Goal: Navigation & Orientation: Find specific page/section

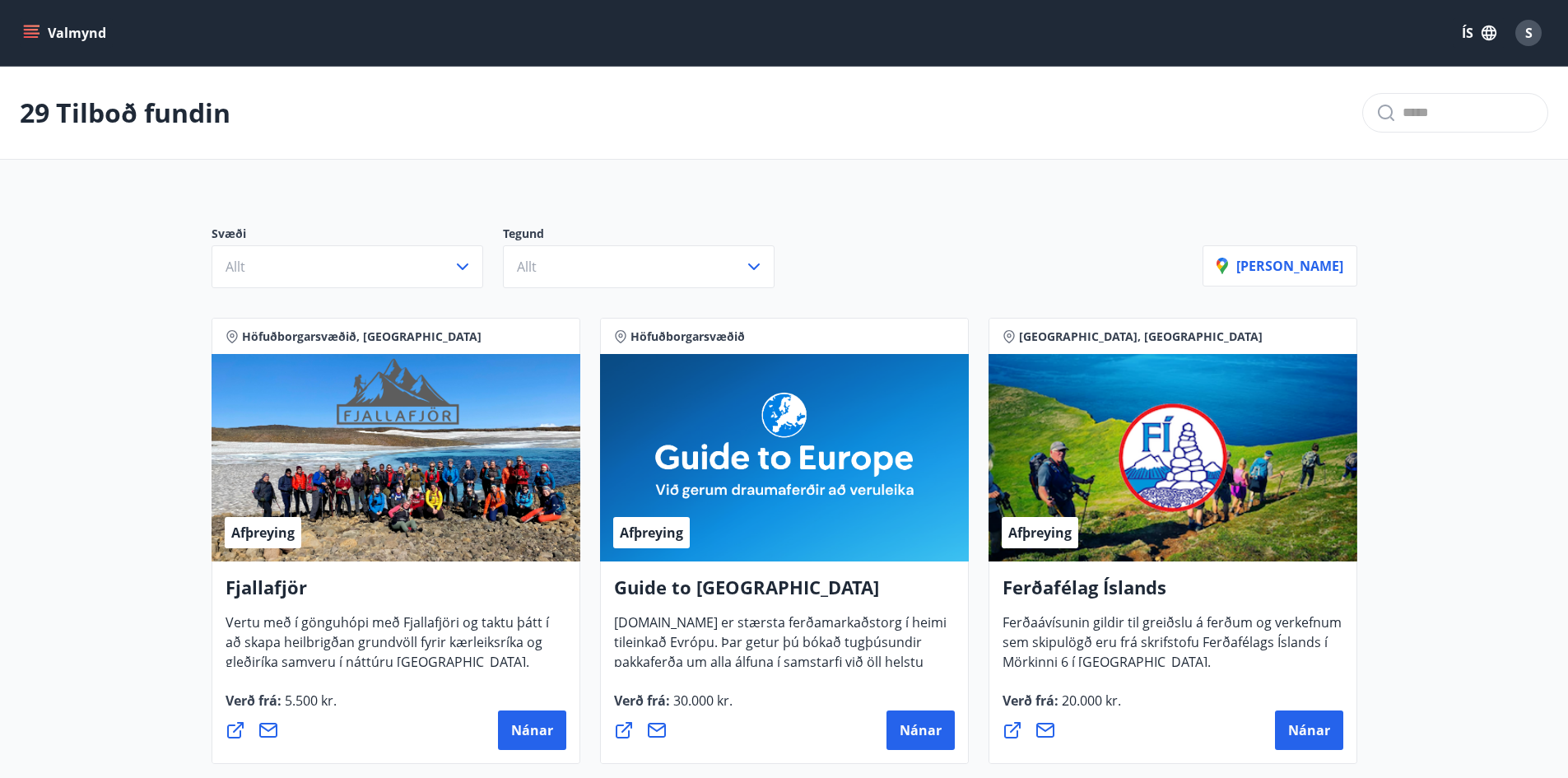
click at [25, 34] on icon "menu" at bounding box center [33, 33] width 18 height 2
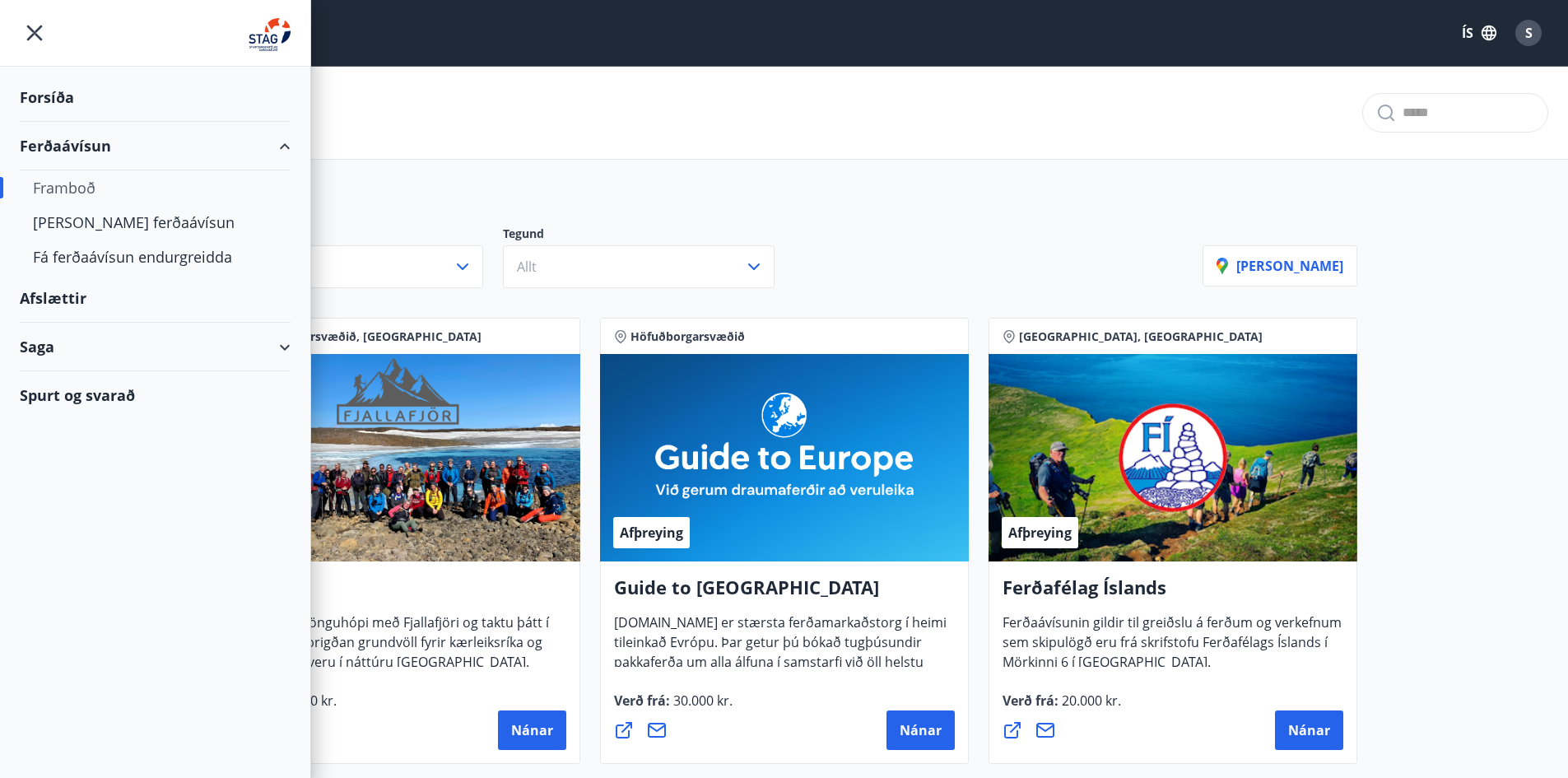
click at [287, 345] on div "Saga" at bounding box center [155, 347] width 271 height 48
click at [103, 389] on div "Ferðaávísun" at bounding box center [155, 388] width 245 height 35
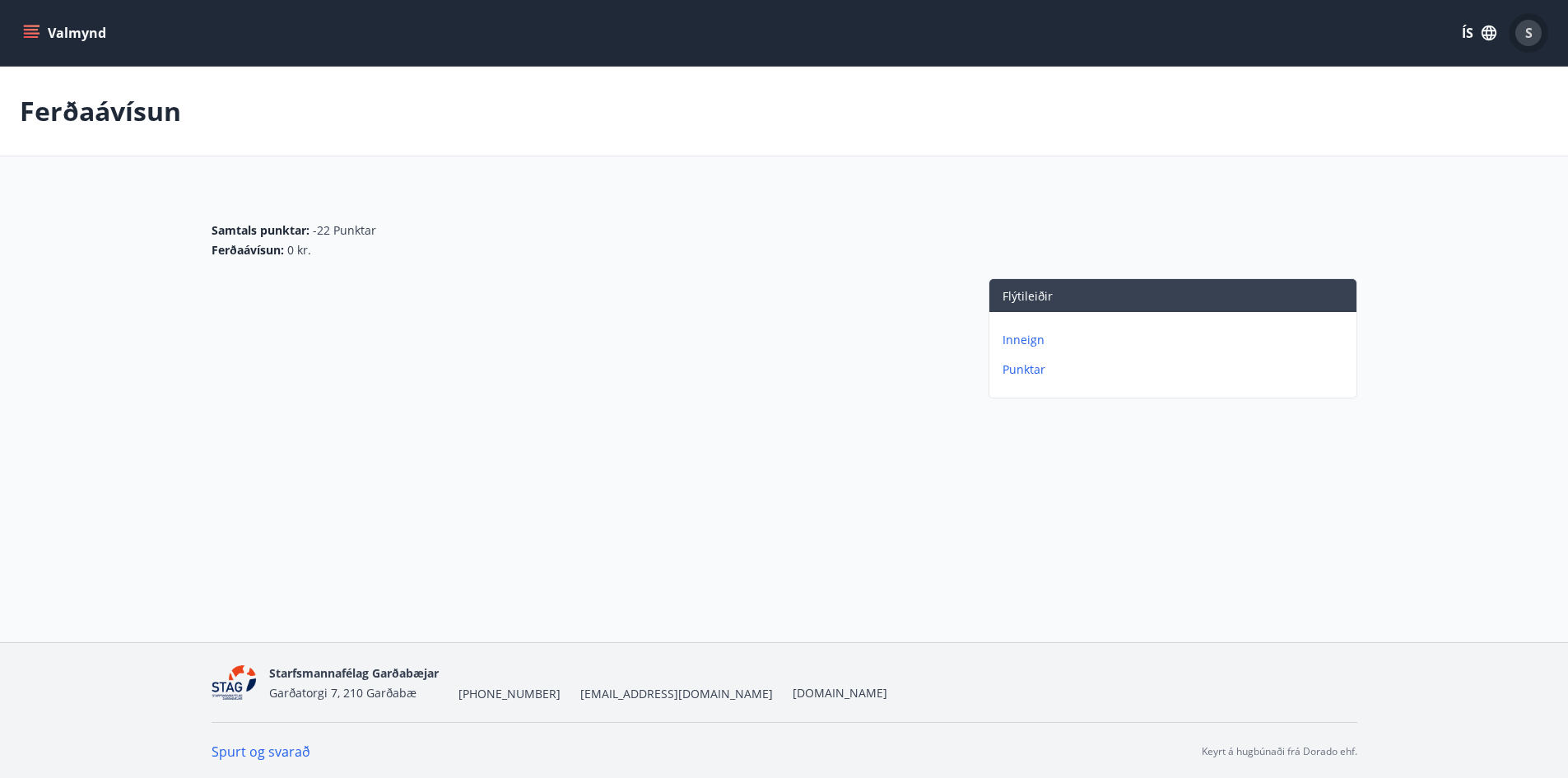
click at [1530, 35] on span "S" at bounding box center [1529, 33] width 7 height 18
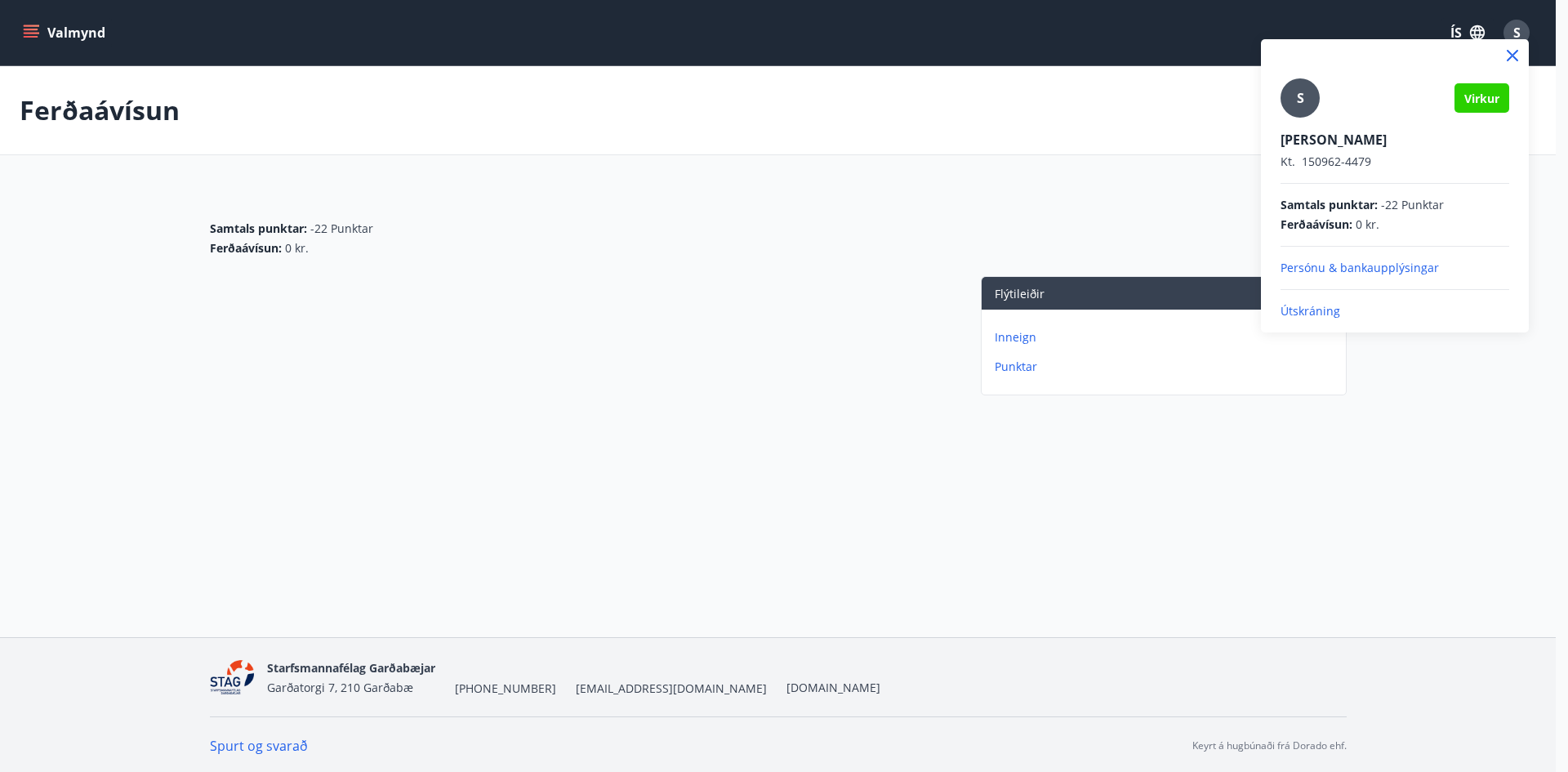
click at [959, 133] on div at bounding box center [784, 386] width 1568 height 772
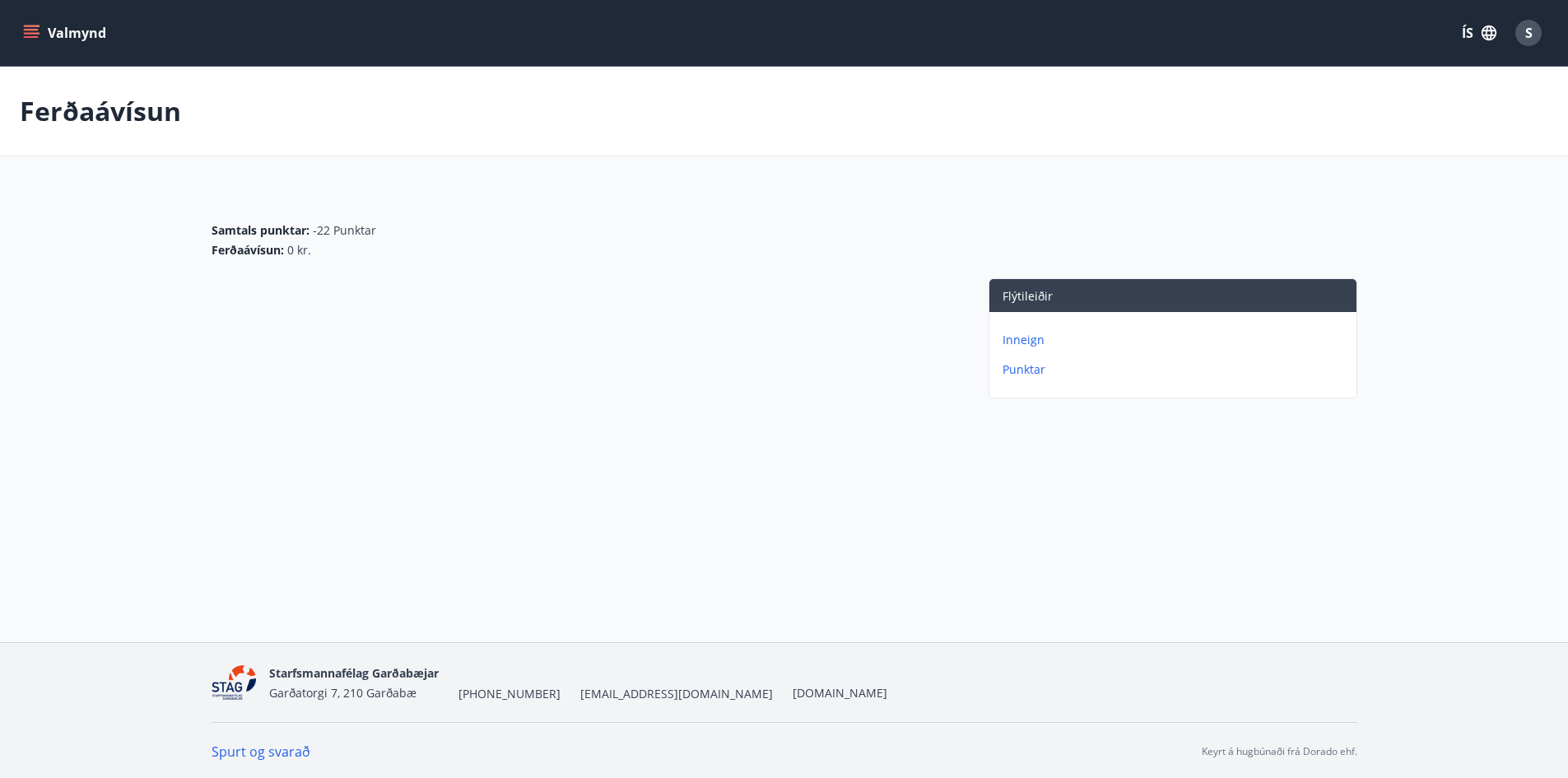
click at [1030, 368] on p "Punktar" at bounding box center [1176, 369] width 348 height 16
click at [1037, 370] on p "Ferðaávísun" at bounding box center [1176, 369] width 348 height 16
click at [29, 30] on icon "menu" at bounding box center [31, 30] width 15 height 2
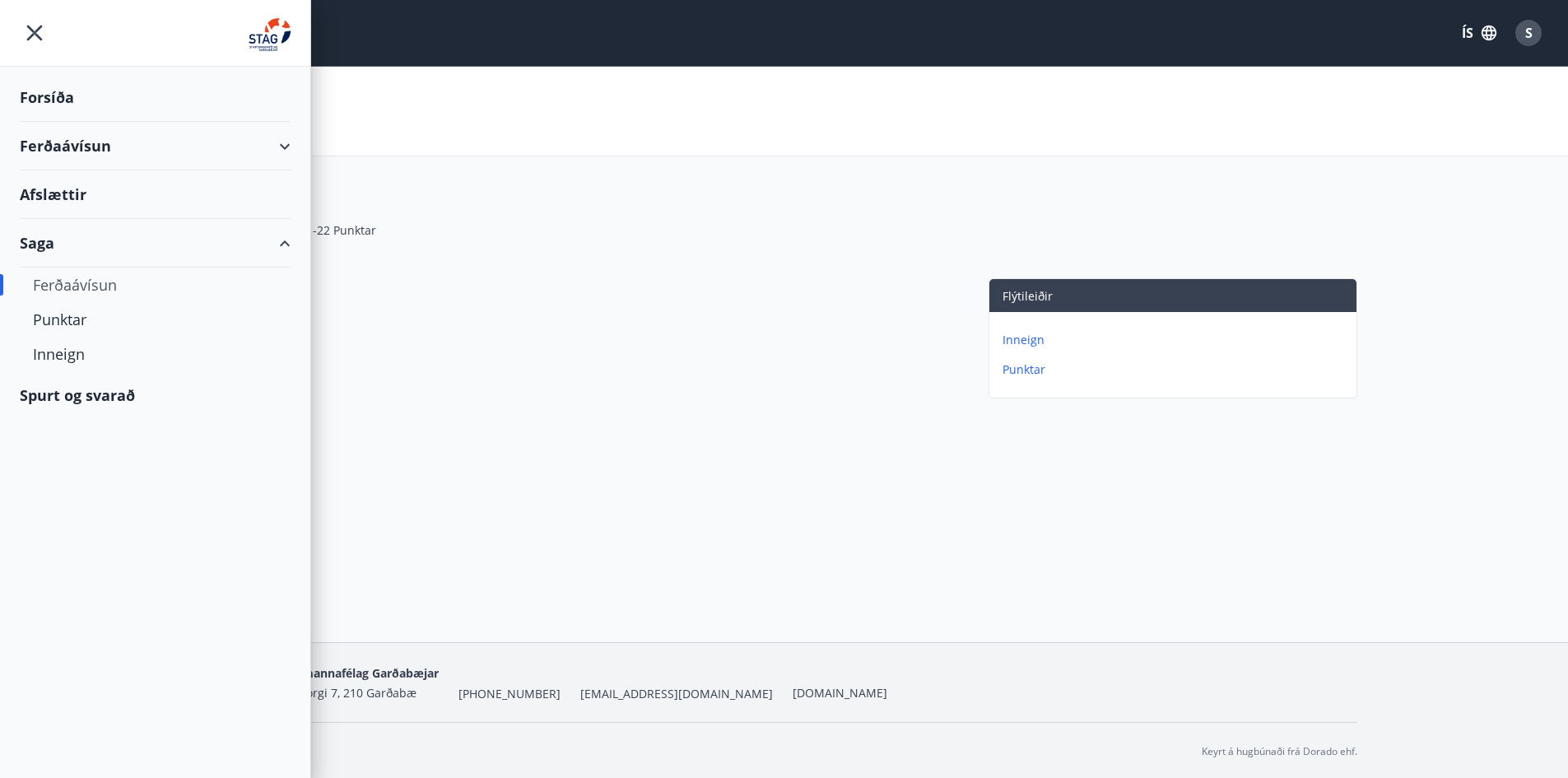
click at [51, 98] on div "Forsíða" at bounding box center [155, 98] width 271 height 48
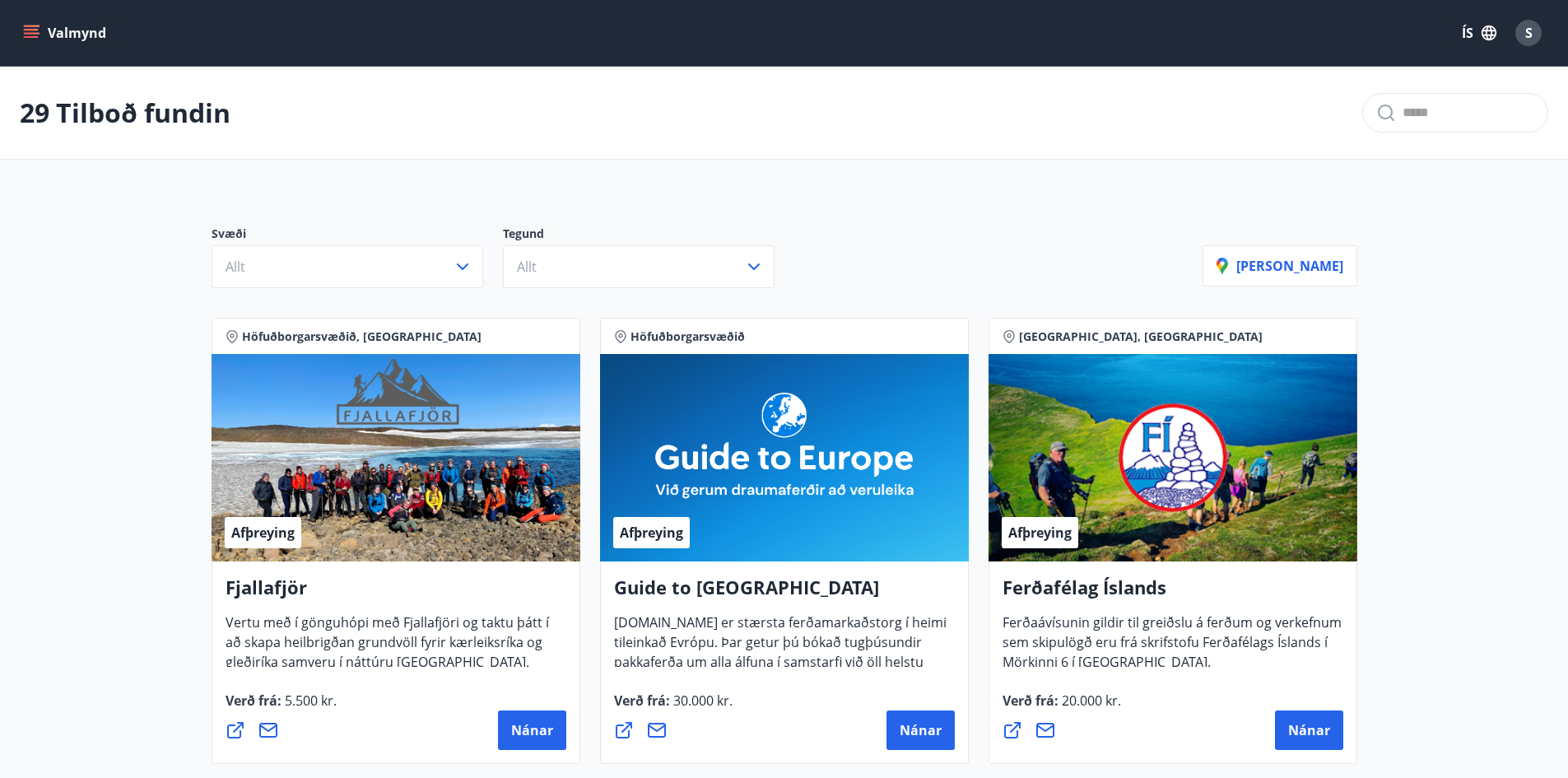
click at [32, 33] on icon "menu" at bounding box center [33, 33] width 18 height 2
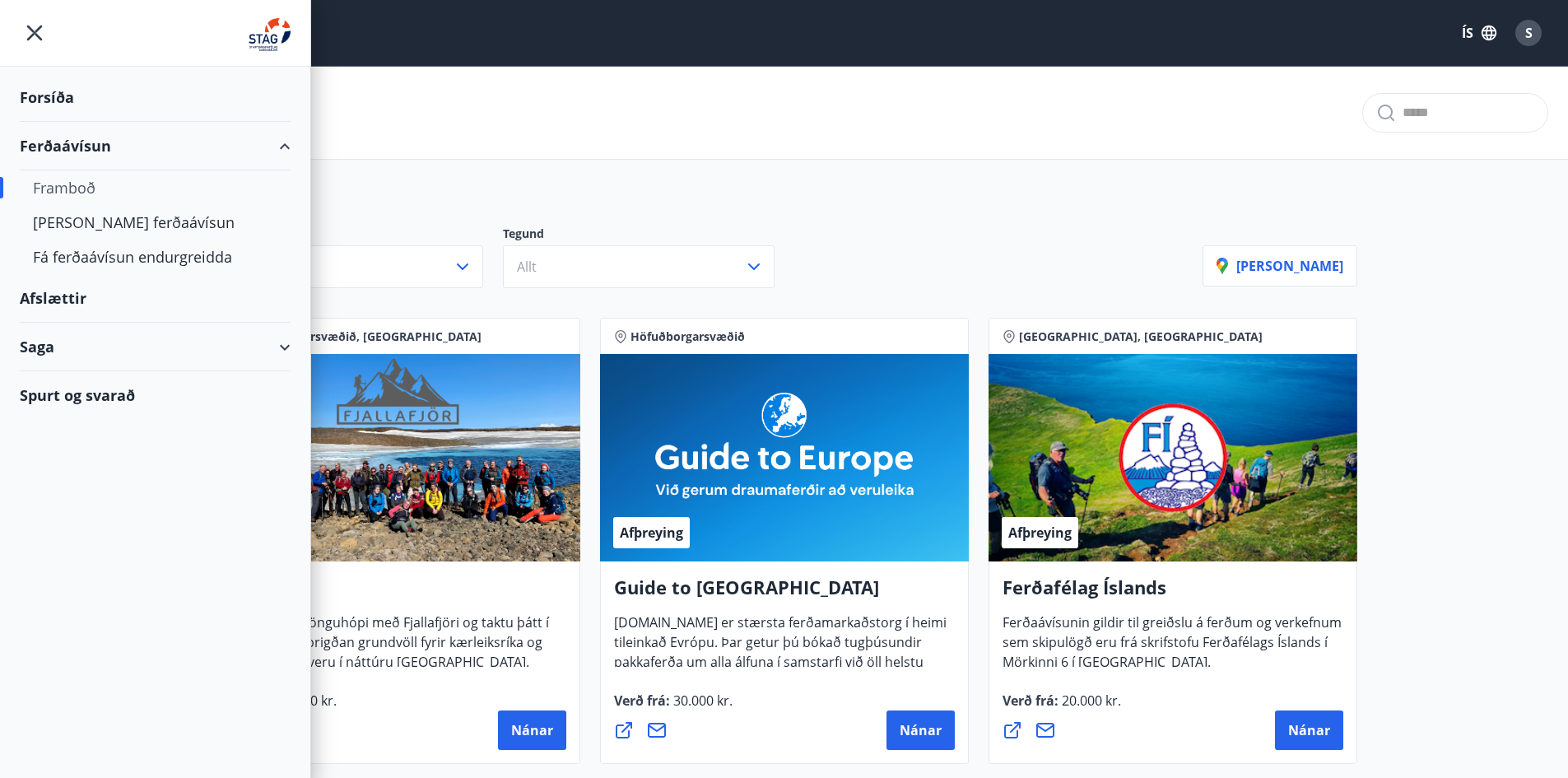
click at [129, 393] on div "Spurt og svarað" at bounding box center [155, 394] width 271 height 48
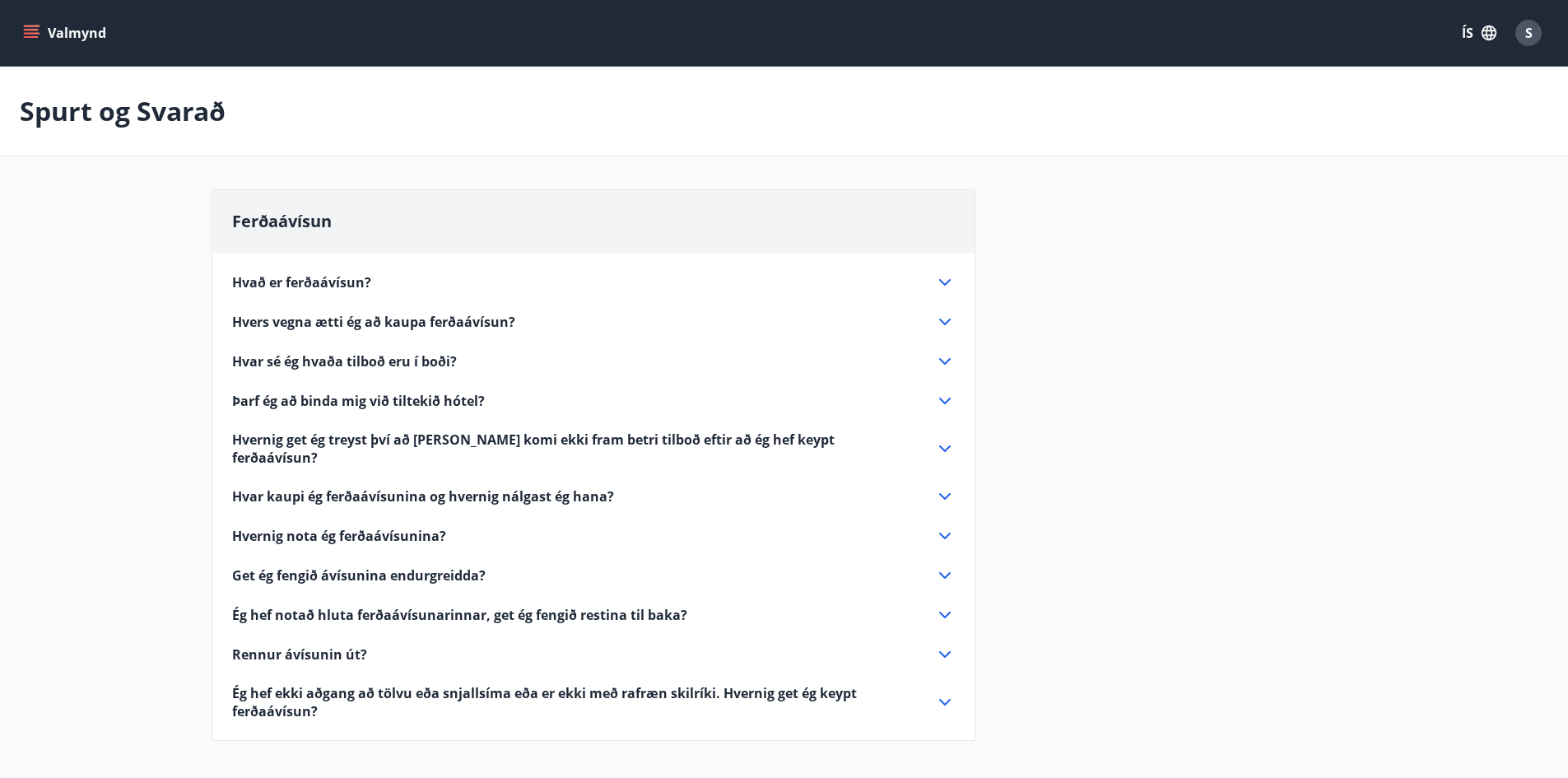
click at [947, 283] on icon at bounding box center [944, 282] width 20 height 20
